Goal: Navigation & Orientation: Find specific page/section

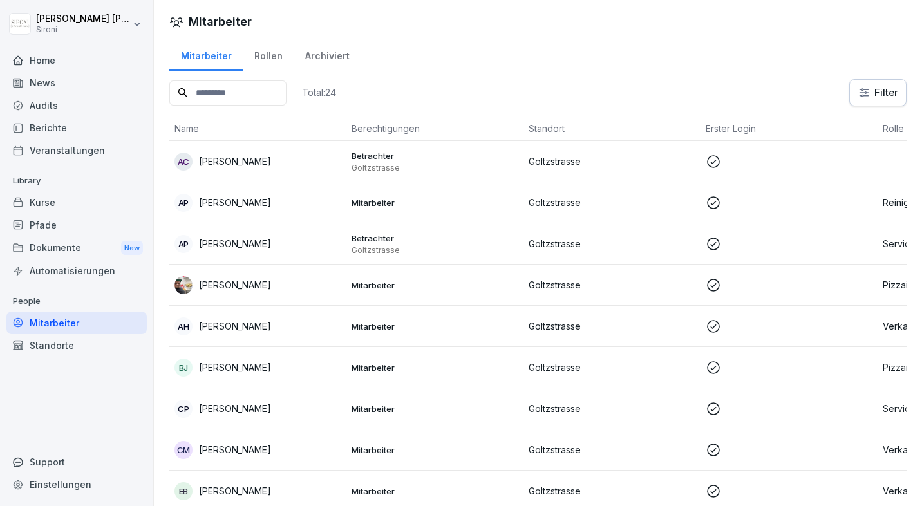
click at [52, 276] on div "Automatisierungen" at bounding box center [76, 271] width 140 height 23
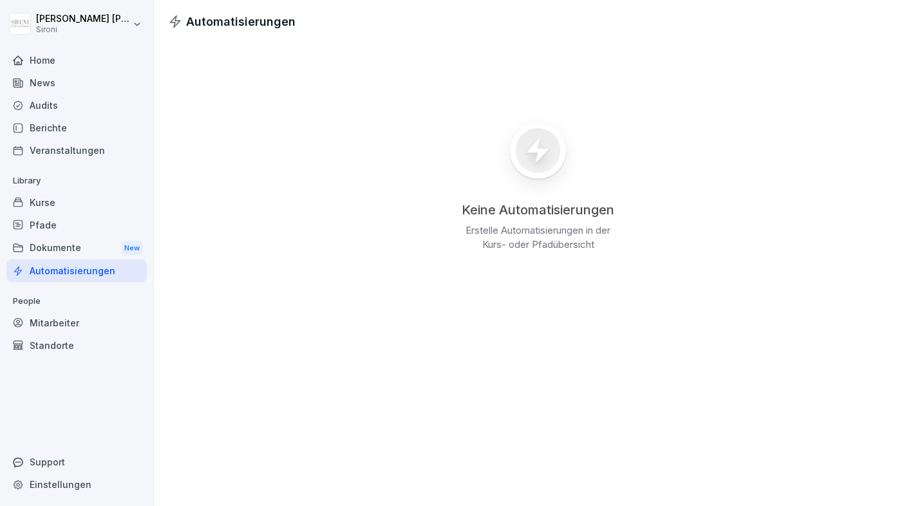
click at [60, 203] on div "Kurse" at bounding box center [76, 202] width 140 height 23
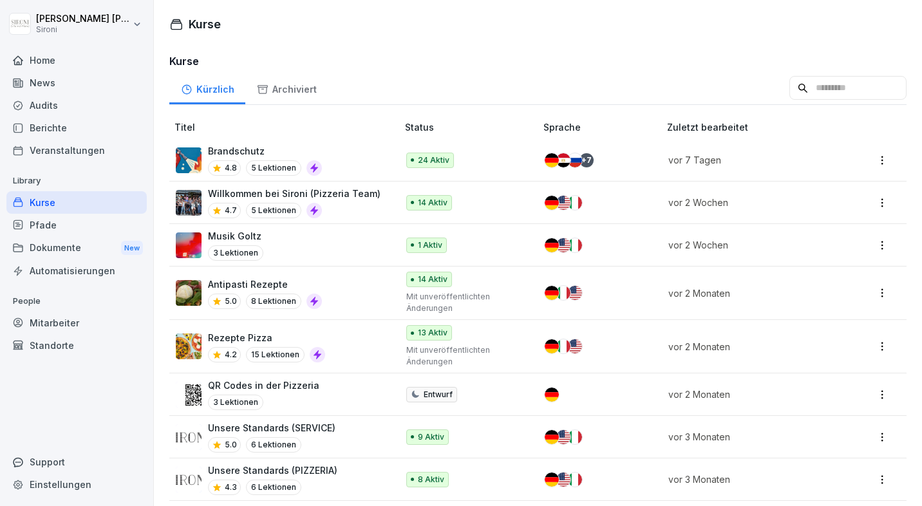
click at [262, 247] on div "Musik [PERSON_NAME] 3 Lektionen" at bounding box center [280, 245] width 209 height 32
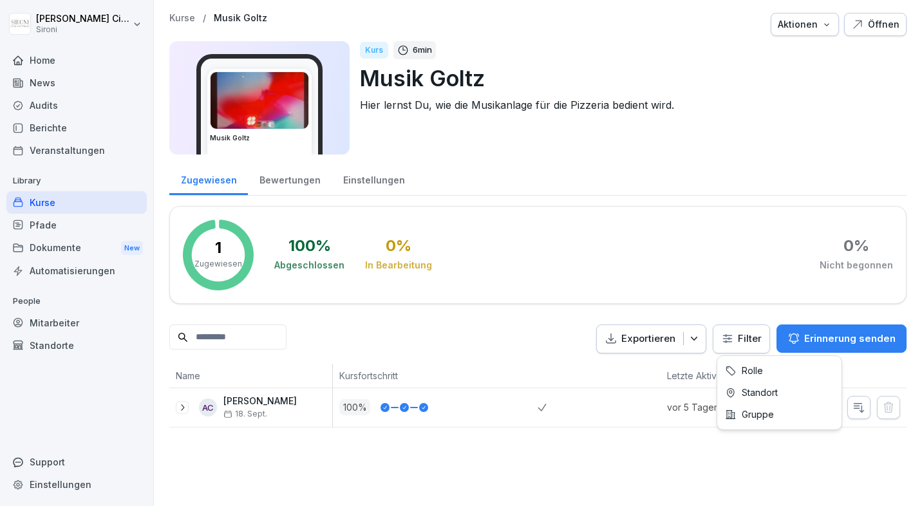
click at [741, 336] on html "Alessandro Ciccarone Sironi Home News Audits Berichte Veranstaltungen Library K…" at bounding box center [461, 253] width 922 height 506
click at [686, 254] on html "Alessandro Ciccarone Sironi Home News Audits Berichte Veranstaltungen Library K…" at bounding box center [461, 253] width 922 height 506
click at [299, 182] on div "Bewertungen" at bounding box center [290, 178] width 84 height 33
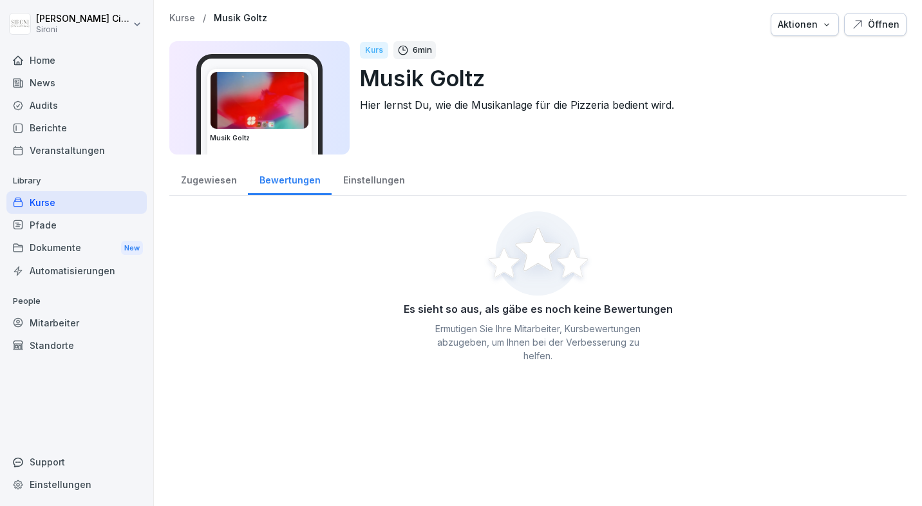
click at [357, 182] on div "Einstellungen" at bounding box center [374, 178] width 84 height 33
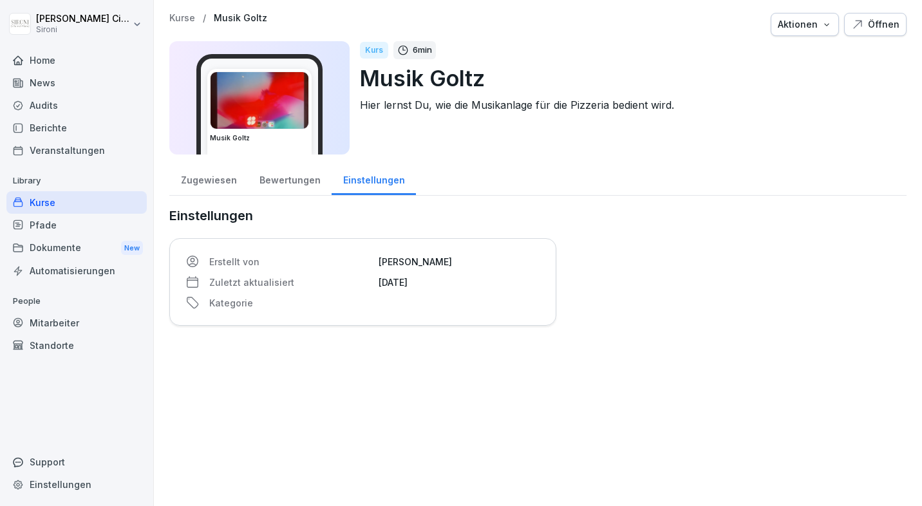
click at [193, 180] on div "Zugewiesen" at bounding box center [208, 178] width 79 height 33
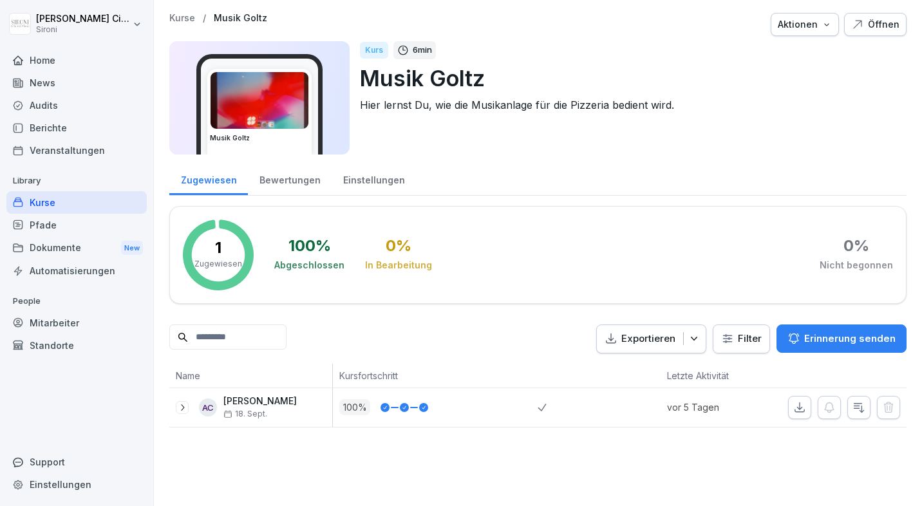
click at [272, 400] on p "[PERSON_NAME]" at bounding box center [259, 401] width 73 height 11
click at [178, 405] on icon at bounding box center [182, 408] width 10 height 10
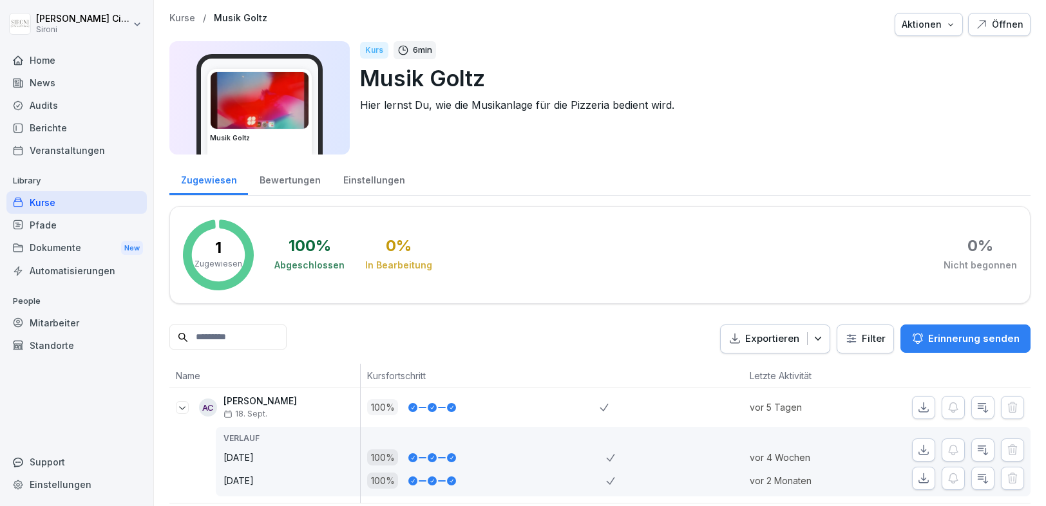
click at [44, 57] on div "Home" at bounding box center [76, 60] width 140 height 23
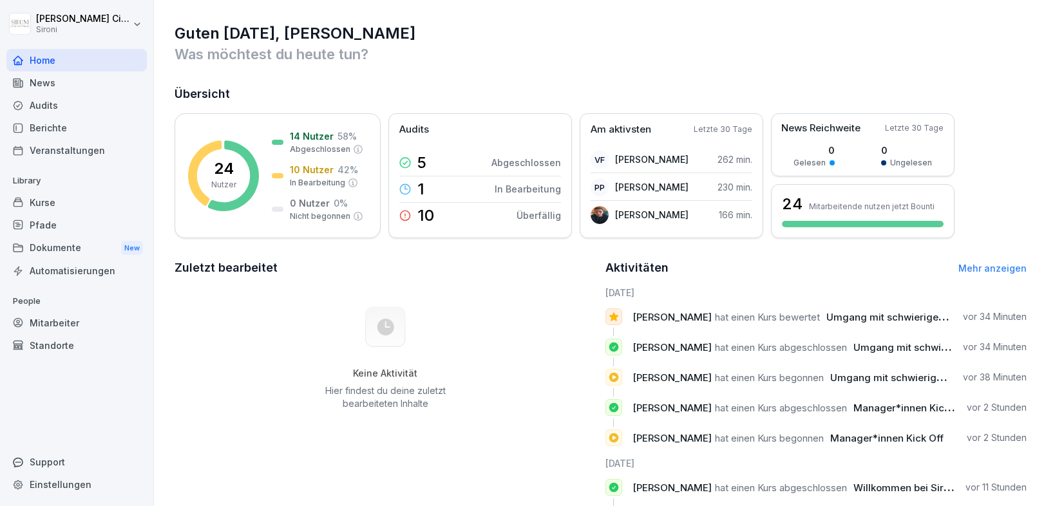
click at [49, 103] on div "Audits" at bounding box center [76, 105] width 140 height 23
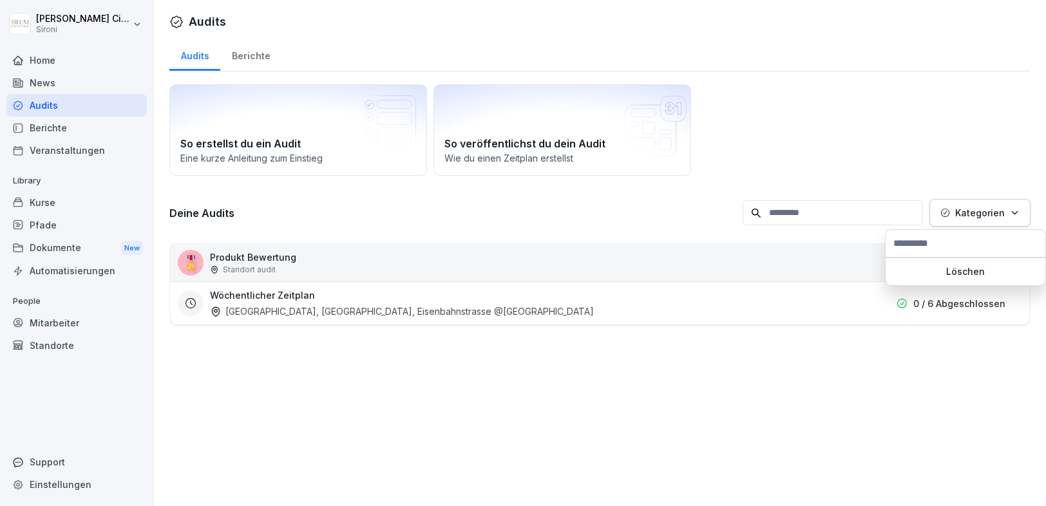
click at [922, 209] on p "Kategorien" at bounding box center [980, 213] width 50 height 14
click at [49, 248] on div "Dokumente New" at bounding box center [76, 248] width 140 height 24
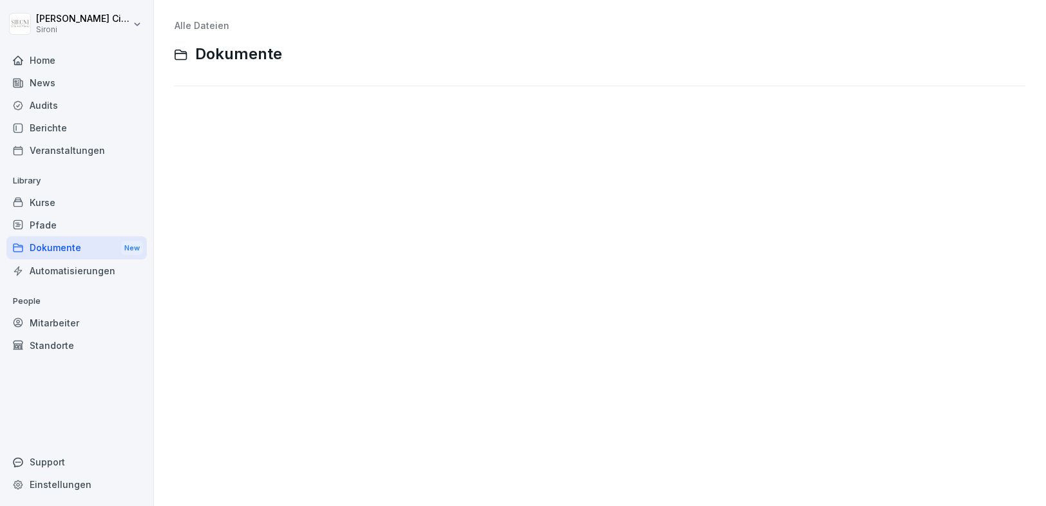
click at [43, 269] on div "Automatisierungen" at bounding box center [76, 271] width 140 height 23
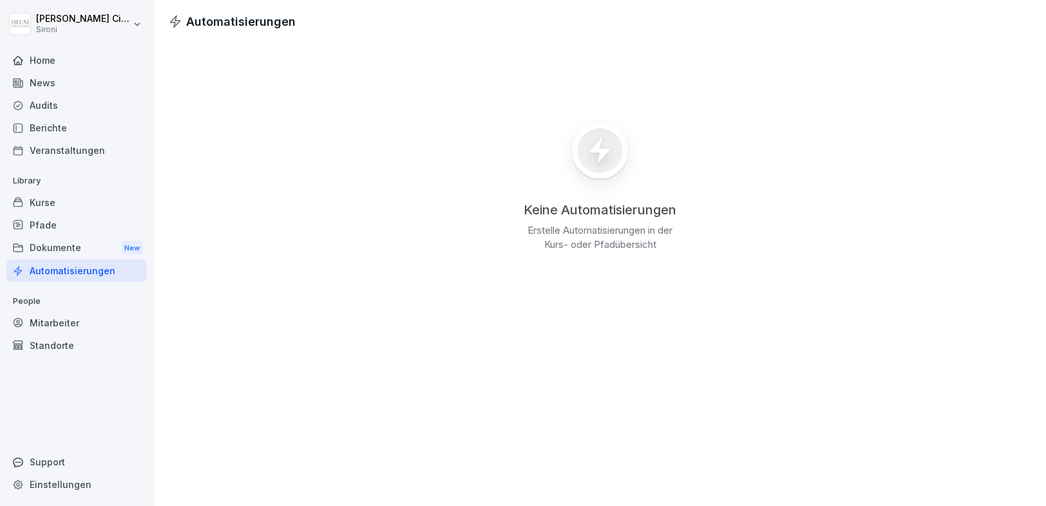
click at [43, 318] on div "Mitarbeiter" at bounding box center [76, 323] width 140 height 23
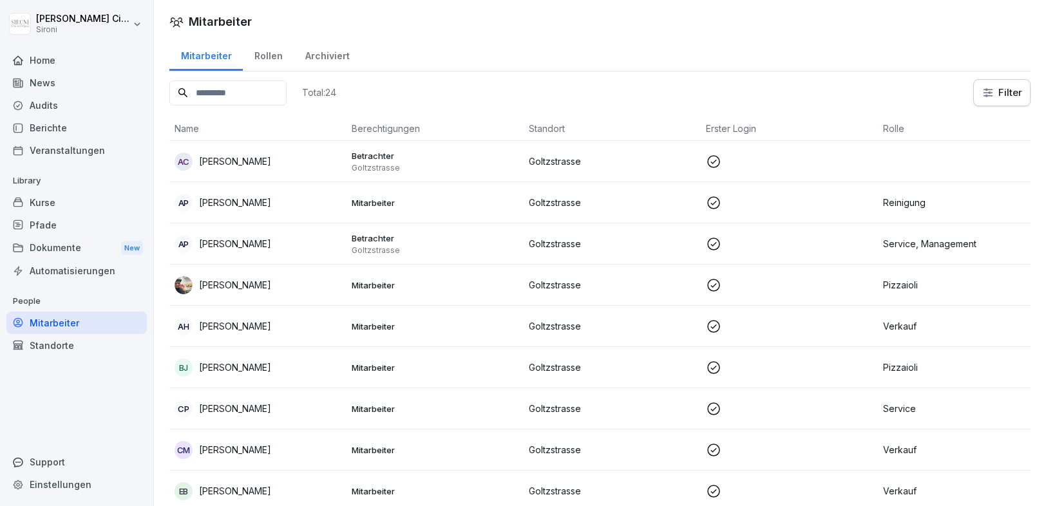
click at [43, 57] on div "Home" at bounding box center [76, 60] width 140 height 23
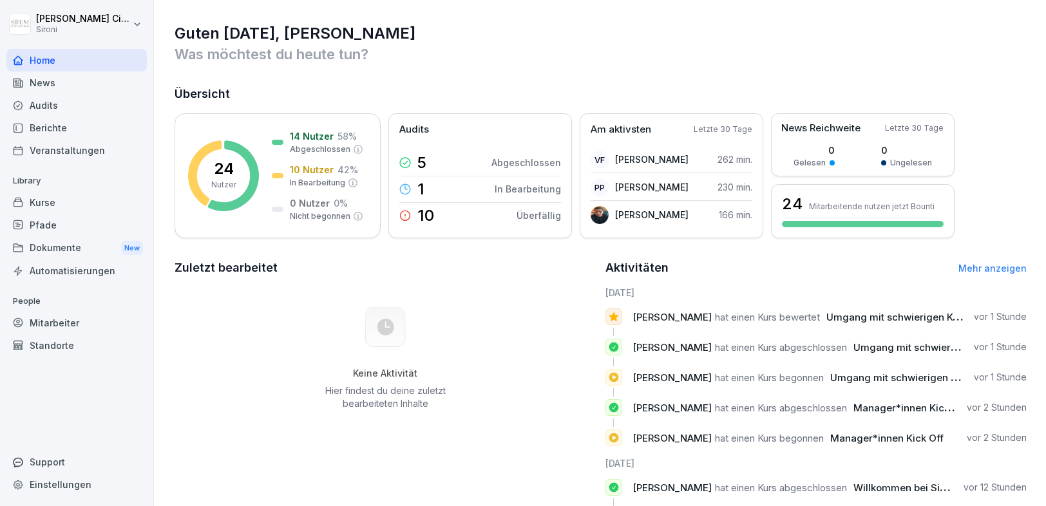
click at [59, 99] on div "Audits" at bounding box center [76, 105] width 140 height 23
